Goal: Information Seeking & Learning: Check status

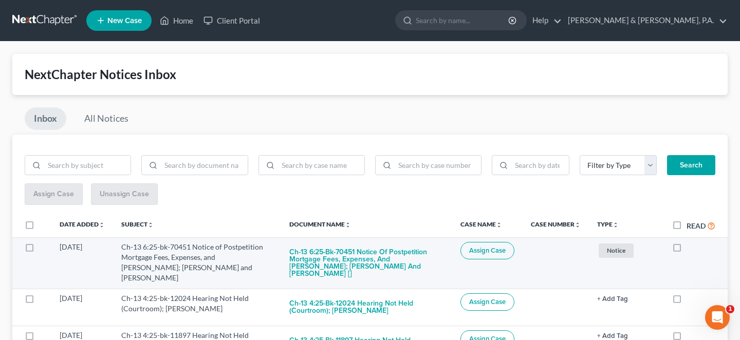
click at [686, 250] on label at bounding box center [686, 250] width 0 height 0
click at [691, 242] on input "checkbox" at bounding box center [694, 245] width 7 height 7
checkbox input "true"
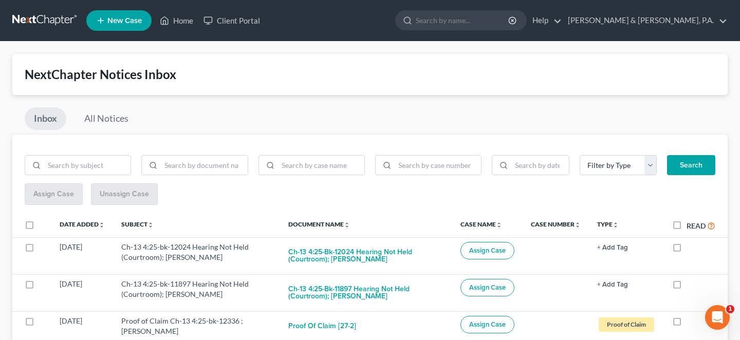
click at [686, 250] on label at bounding box center [686, 250] width 0 height 0
click at [691, 242] on input "checkbox" at bounding box center [694, 245] width 7 height 7
checkbox input "true"
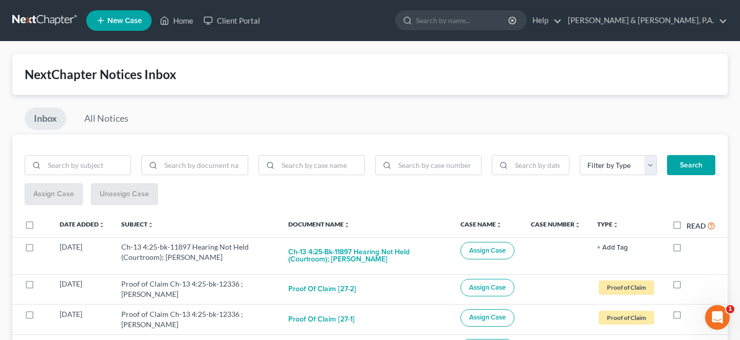
click at [686, 250] on label at bounding box center [686, 250] width 0 height 0
click at [691, 242] on input "checkbox" at bounding box center [694, 245] width 7 height 7
checkbox input "true"
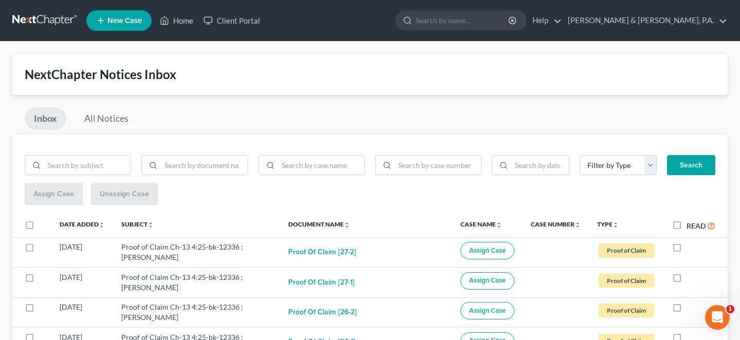
click at [686, 250] on label at bounding box center [686, 250] width 0 height 0
click at [691, 242] on input "checkbox" at bounding box center [694, 245] width 7 height 7
checkbox input "true"
click at [686, 250] on label at bounding box center [686, 250] width 0 height 0
click at [691, 242] on input "checkbox" at bounding box center [694, 245] width 7 height 7
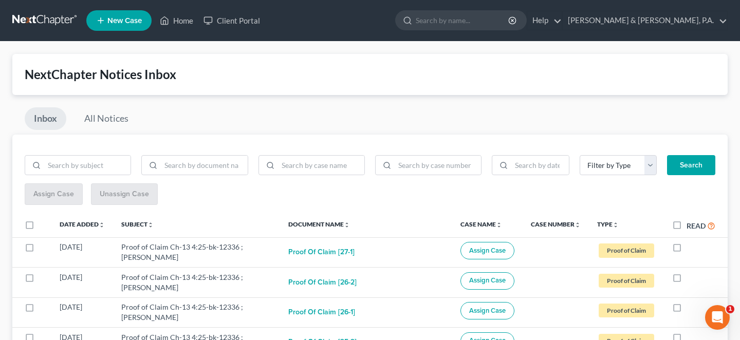
checkbox input "true"
click at [686, 250] on label at bounding box center [686, 250] width 0 height 0
click at [691, 242] on input "checkbox" at bounding box center [694, 245] width 7 height 7
checkbox input "true"
click at [686, 250] on label at bounding box center [686, 250] width 0 height 0
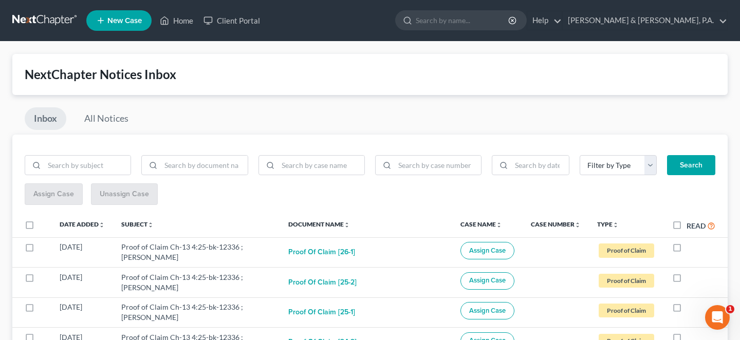
click at [691, 242] on input "checkbox" at bounding box center [694, 245] width 7 height 7
checkbox input "true"
click at [686, 250] on label at bounding box center [686, 250] width 0 height 0
click at [691, 242] on input "checkbox" at bounding box center [694, 245] width 7 height 7
checkbox input "true"
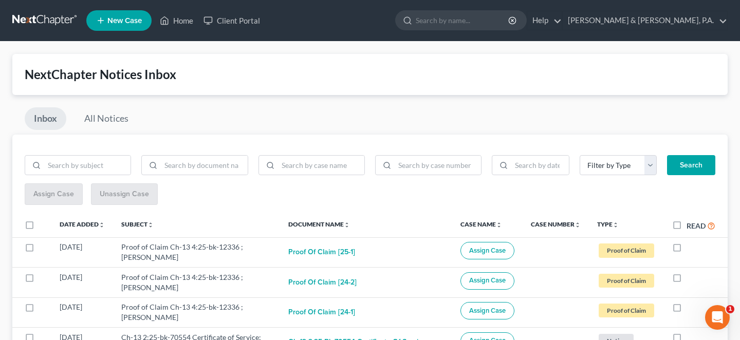
click at [686, 250] on label at bounding box center [686, 250] width 0 height 0
click at [691, 242] on input "checkbox" at bounding box center [694, 245] width 7 height 7
checkbox input "true"
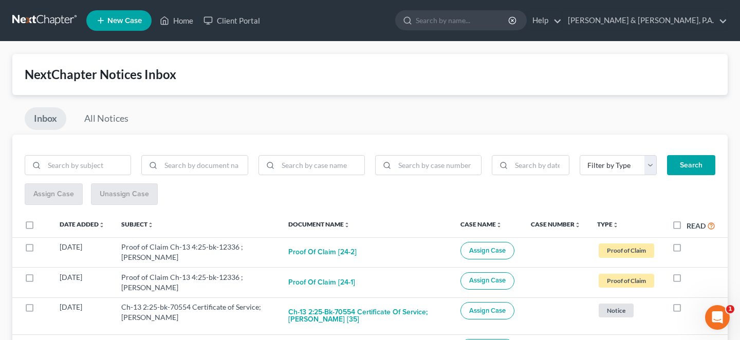
click at [686, 250] on label at bounding box center [686, 250] width 0 height 0
click at [691, 242] on input "checkbox" at bounding box center [694, 245] width 7 height 7
checkbox input "true"
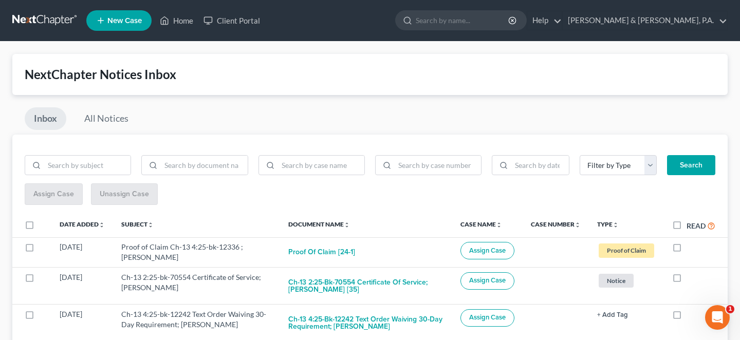
click at [686, 250] on label at bounding box center [686, 250] width 0 height 0
click at [691, 242] on input "checkbox" at bounding box center [694, 245] width 7 height 7
checkbox input "true"
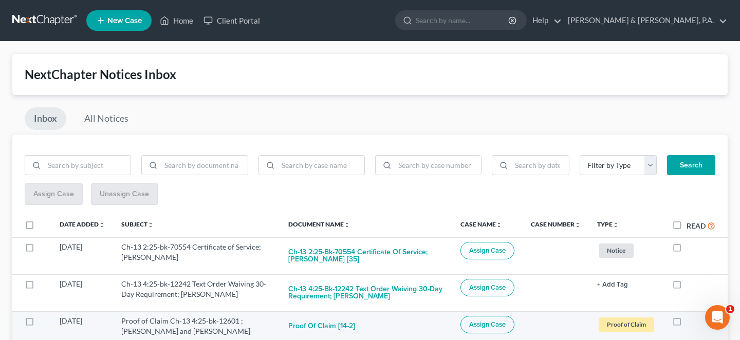
click at [686, 324] on label at bounding box center [686, 324] width 0 height 0
click at [691, 316] on input "checkbox" at bounding box center [694, 319] width 7 height 7
checkbox input "true"
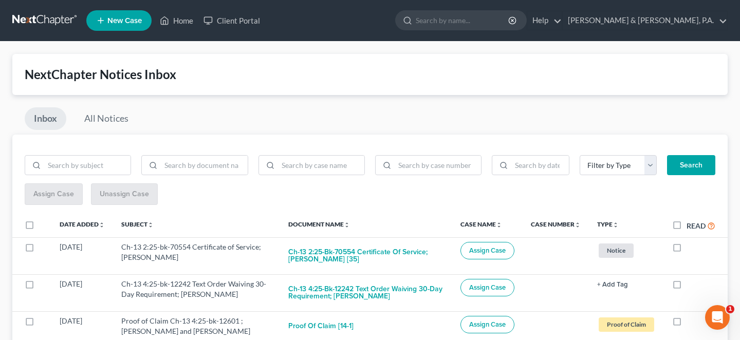
click at [686, 324] on label at bounding box center [686, 324] width 0 height 0
click at [691, 316] on input "checkbox" at bounding box center [694, 319] width 7 height 7
checkbox input "true"
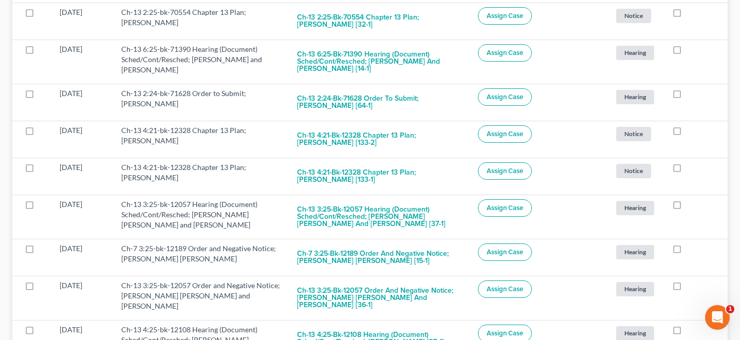
scroll to position [501, 0]
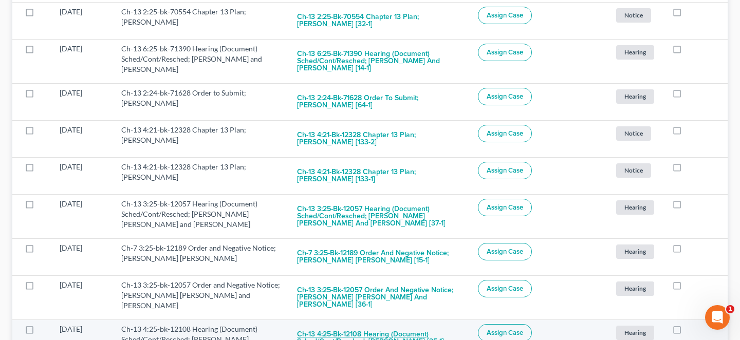
click at [381, 324] on button "Ch-13 4:25-bk-12108 Hearing (Document) Sched/Cont/Resched; Rachael S Simmons [2…" at bounding box center [379, 338] width 164 height 28
checkbox input "true"
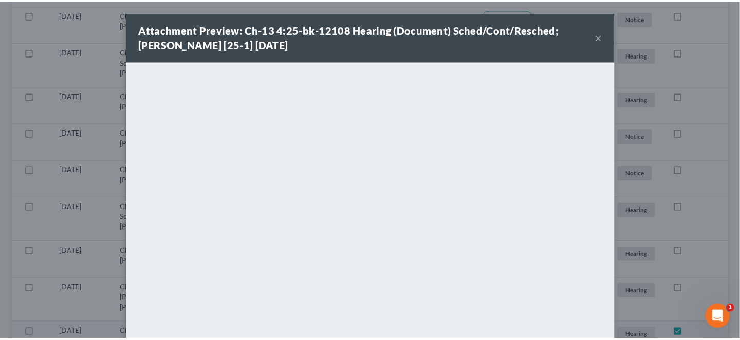
scroll to position [463, 0]
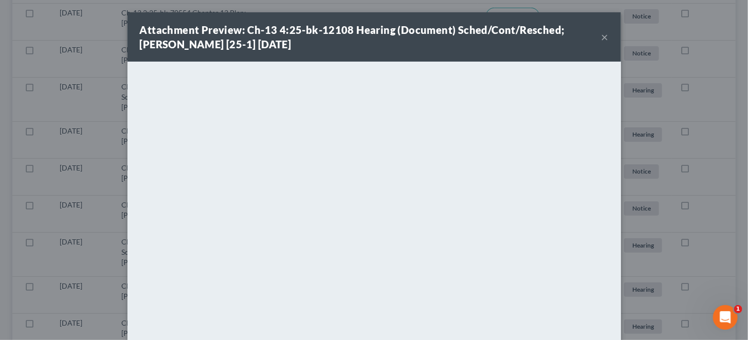
click at [601, 35] on button "×" at bounding box center [604, 37] width 7 height 12
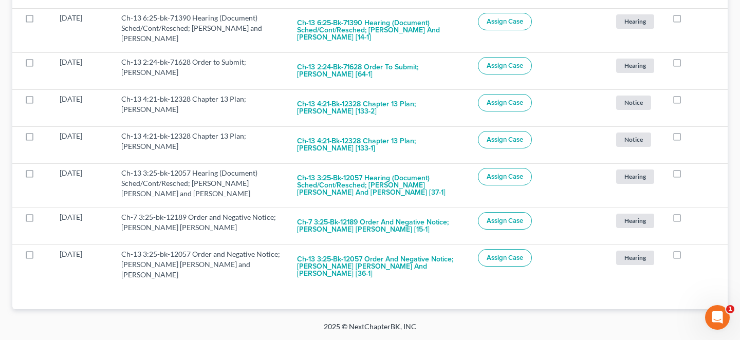
scroll to position [467, 0]
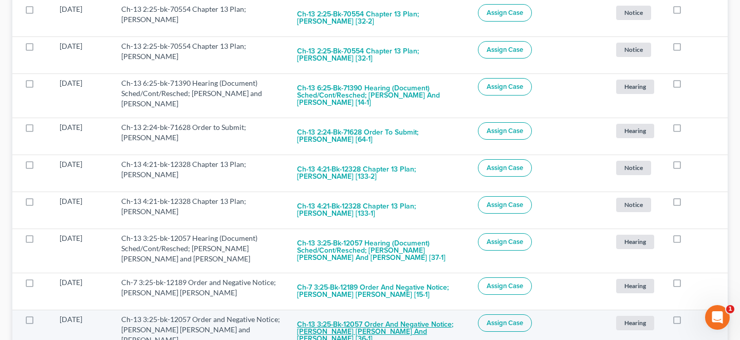
click at [406, 314] on button "Ch-13 3:25-bk-12057 Order and Negative Notice; [PERSON_NAME] [PERSON_NAME] and …" at bounding box center [379, 331] width 164 height 35
checkbox input "true"
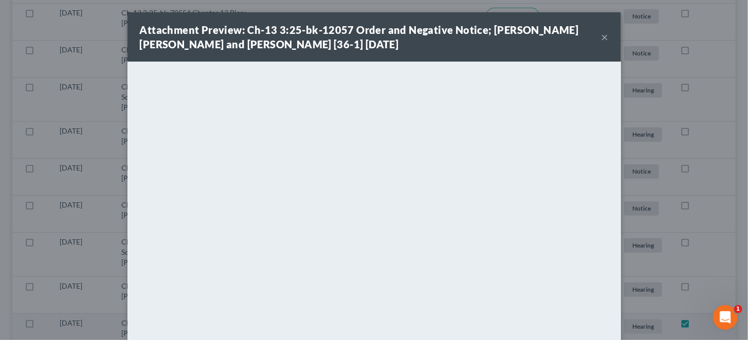
scroll to position [429, 0]
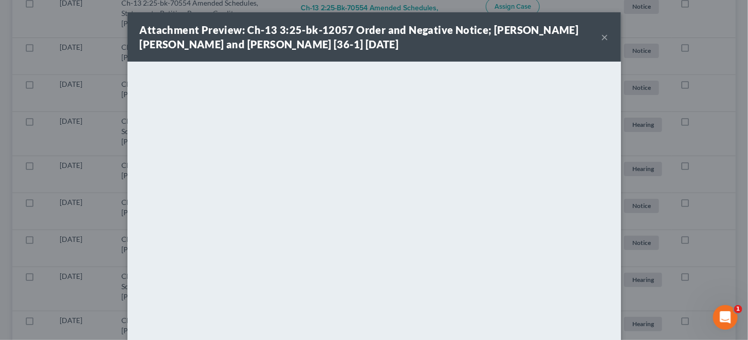
click at [601, 31] on button "×" at bounding box center [604, 37] width 7 height 12
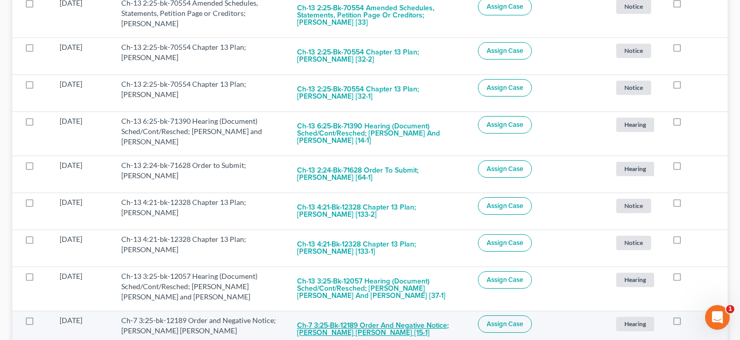
click at [390, 315] on button "Ch-7 3:25-bk-12189 Order and Negative Notice; [PERSON_NAME] [PERSON_NAME] [15-1]" at bounding box center [379, 329] width 164 height 28
checkbox input "true"
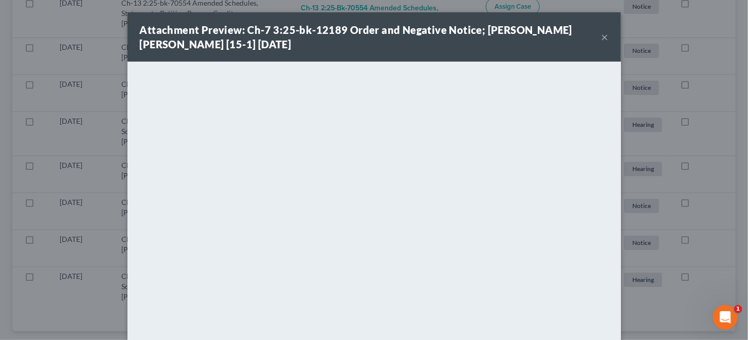
scroll to position [395, 0]
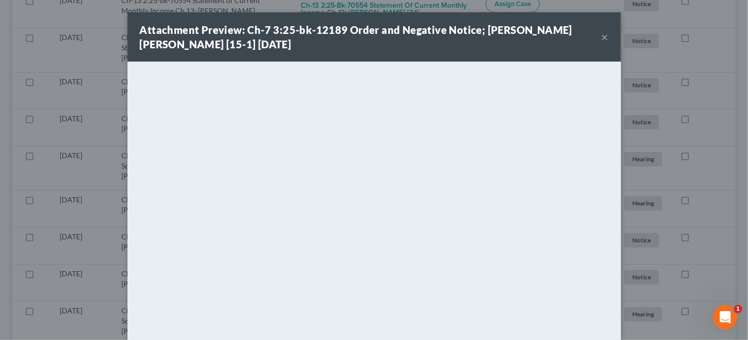
click at [601, 33] on button "×" at bounding box center [604, 37] width 7 height 12
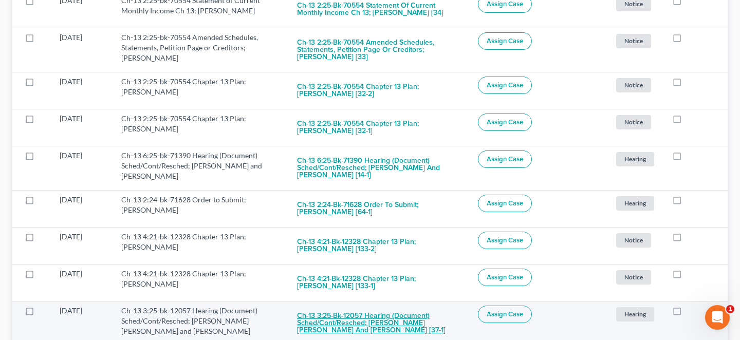
click at [349, 306] on button "Ch-13 3:25-bk-12057 Hearing (Document) Sched/Cont/Resched; [PERSON_NAME] [PERSO…" at bounding box center [379, 323] width 164 height 35
checkbox input "true"
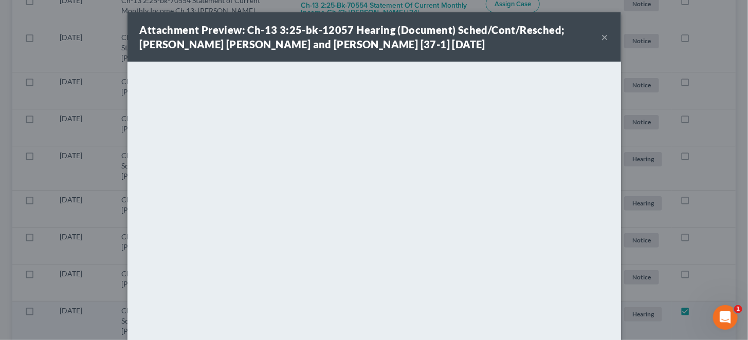
scroll to position [353, 0]
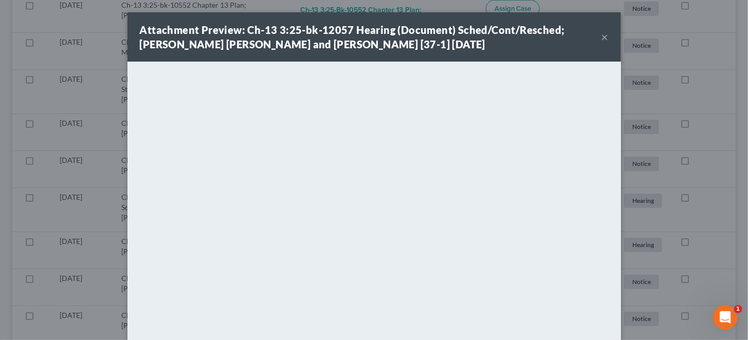
click at [582, 34] on div "Attachment Preview: Ch-13 3:25-bk-12057 Hearing (Document) Sched/Cont/Resched; …" at bounding box center [373, 36] width 493 height 49
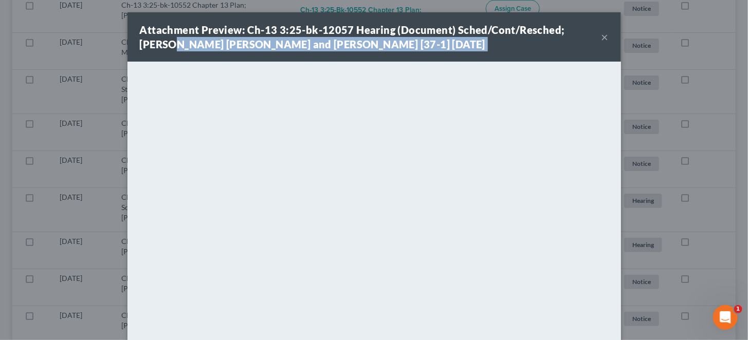
click at [601, 35] on button "×" at bounding box center [604, 37] width 7 height 12
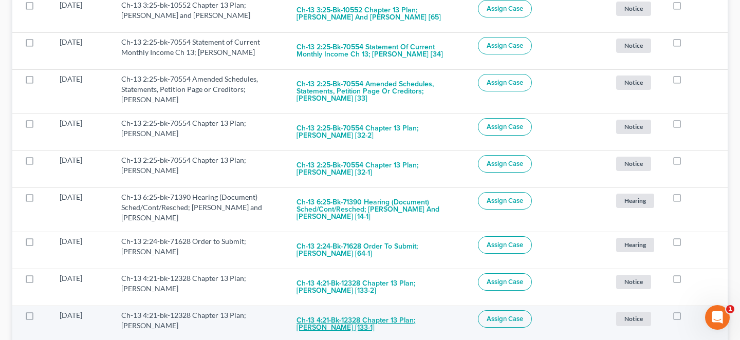
click at [397, 310] on button "Ch-13 4:21-bk-12328 Chapter 13 Plan; [PERSON_NAME] [133-1]" at bounding box center [378, 324] width 165 height 28
checkbox input "true"
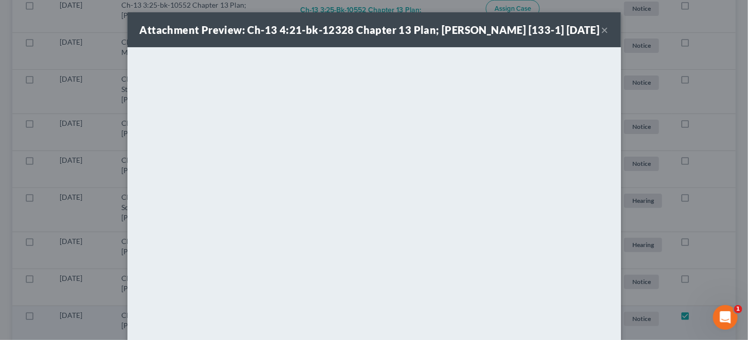
scroll to position [319, 0]
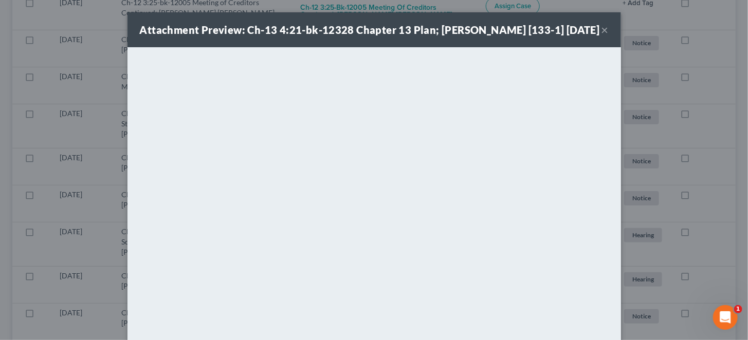
click at [601, 36] on button "×" at bounding box center [604, 30] width 7 height 12
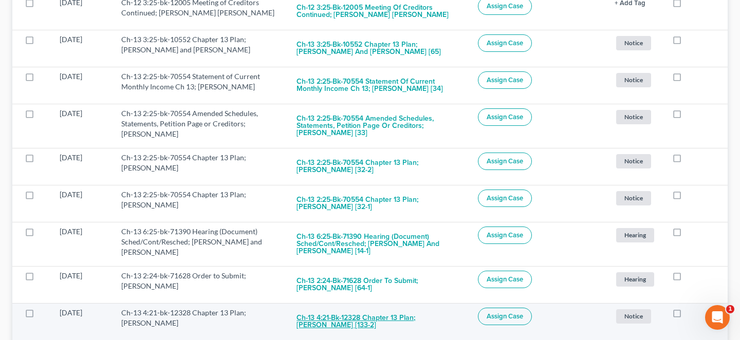
click at [381, 308] on button "Ch-13 4:21-bk-12328 Chapter 13 Plan; [PERSON_NAME] [133-2]" at bounding box center [378, 322] width 165 height 28
checkbox input "true"
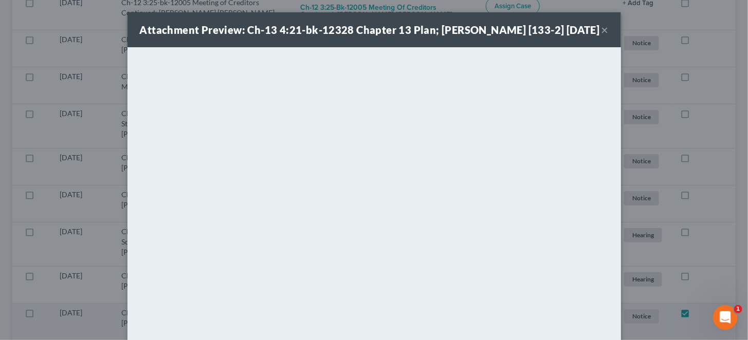
scroll to position [284, 0]
click at [601, 34] on button "×" at bounding box center [604, 30] width 7 height 12
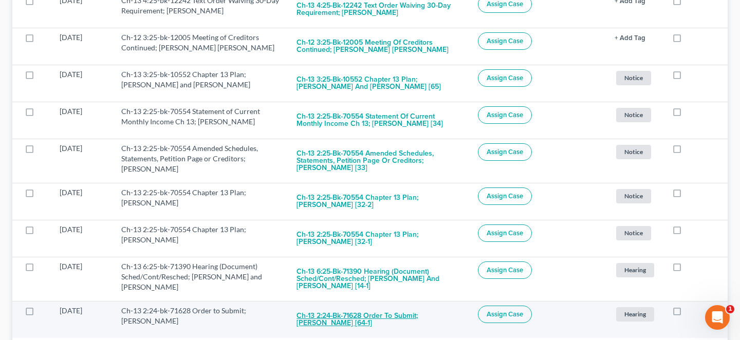
click at [338, 306] on button "Ch-13 2:24-bk-71628 Order to Submit; [PERSON_NAME] [64-1]" at bounding box center [378, 320] width 165 height 28
checkbox input "true"
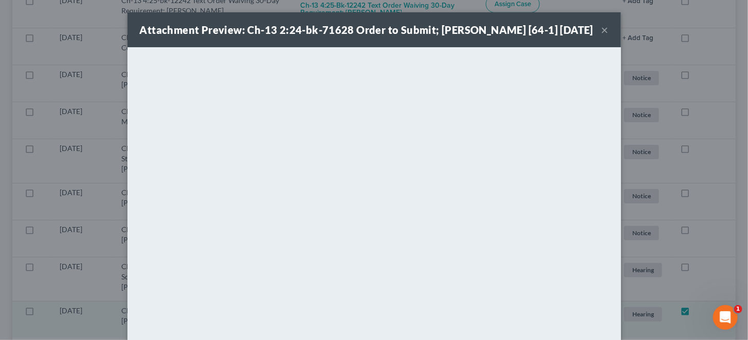
scroll to position [249, 0]
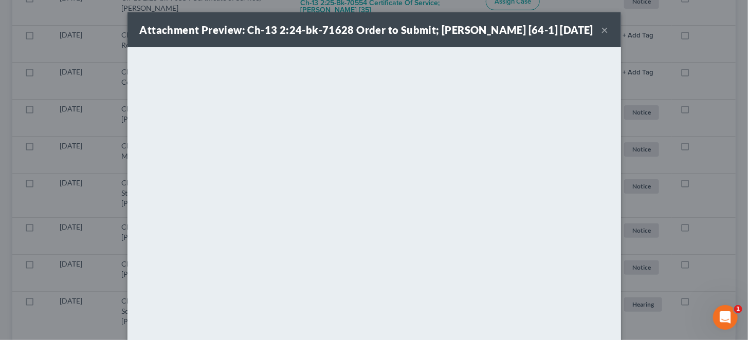
click at [601, 34] on button "×" at bounding box center [604, 30] width 7 height 12
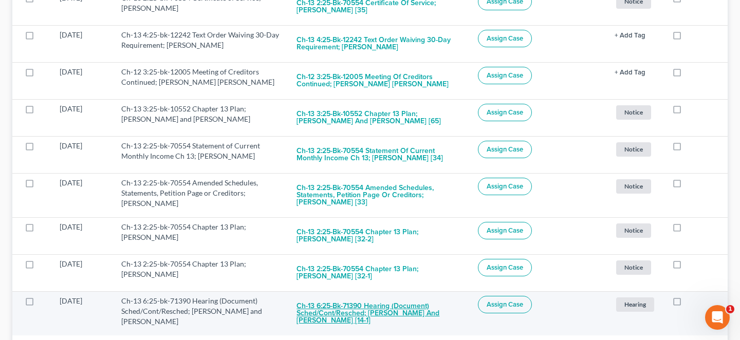
click at [412, 296] on button "Ch-13 6:25-bk-71390 Hearing (Document) Sched/Cont/Resched; [PERSON_NAME] and [P…" at bounding box center [378, 313] width 165 height 35
checkbox input "true"
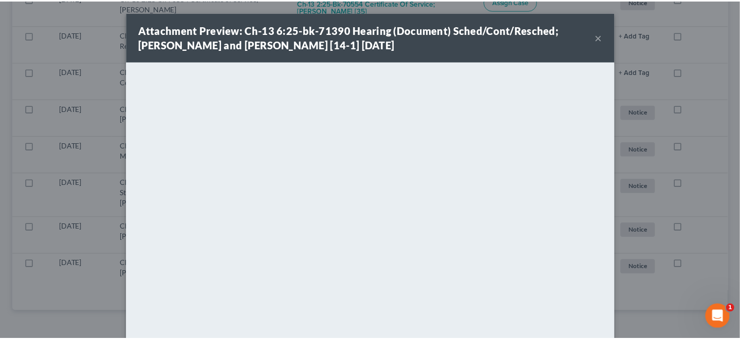
scroll to position [208, 0]
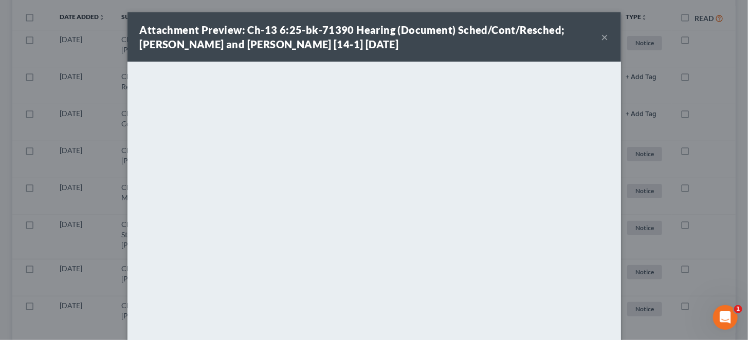
click at [581, 34] on div "Attachment Preview: Ch-13 6:25-bk-71390 Hearing (Document) Sched/Cont/Resched; …" at bounding box center [370, 37] width 461 height 29
click at [601, 35] on button "×" at bounding box center [604, 37] width 7 height 12
